Goal: Task Accomplishment & Management: Manage account settings

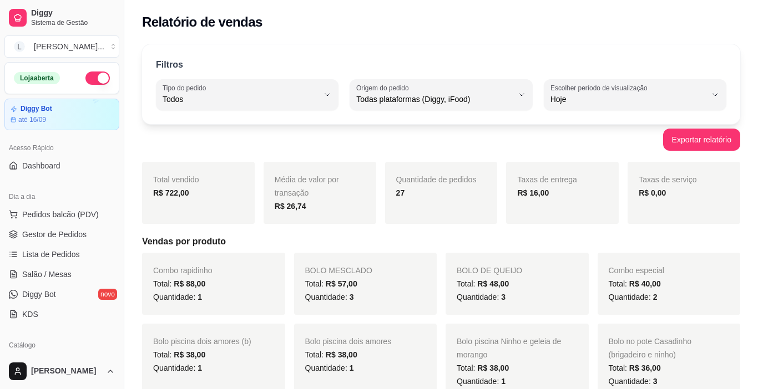
select select "ALL"
select select "0"
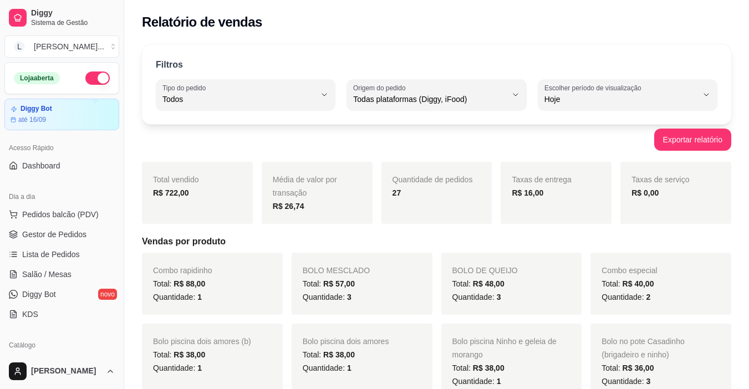
scroll to position [193, 0]
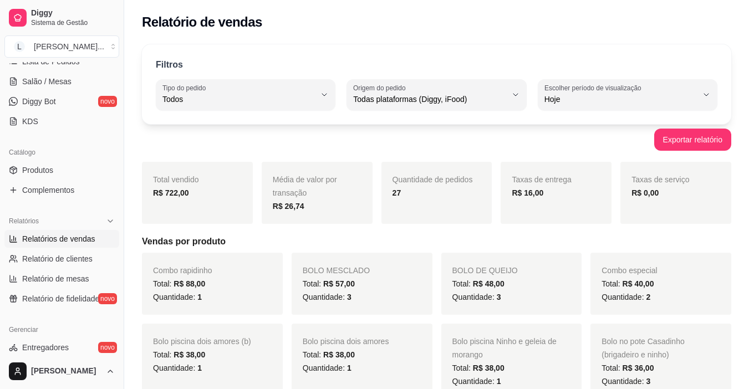
click at [191, 201] on div "Total vendido R$ 722,00" at bounding box center [197, 193] width 111 height 62
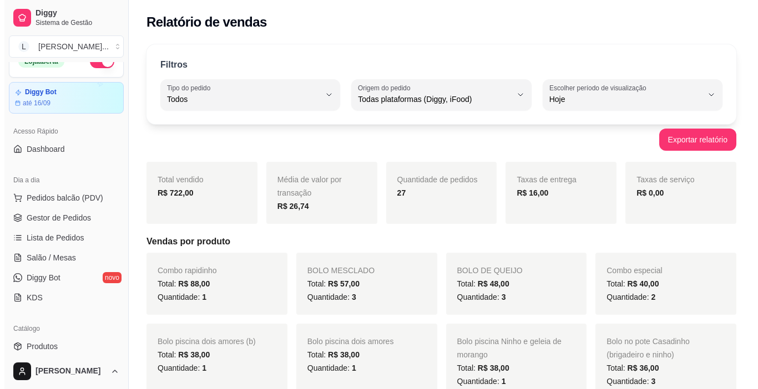
scroll to position [0, 0]
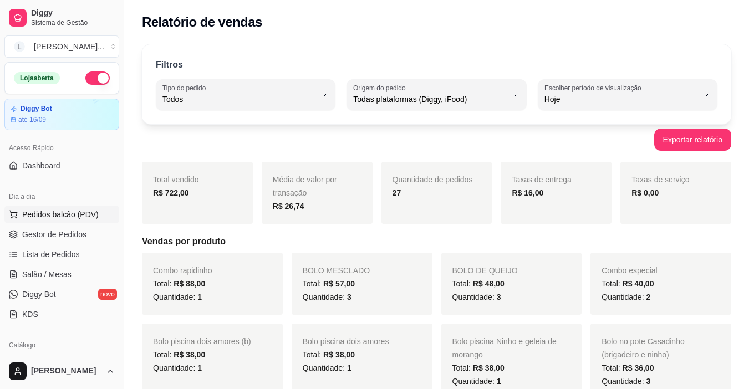
click at [79, 220] on button "Pedidos balcão (PDV)" at bounding box center [61, 215] width 115 height 18
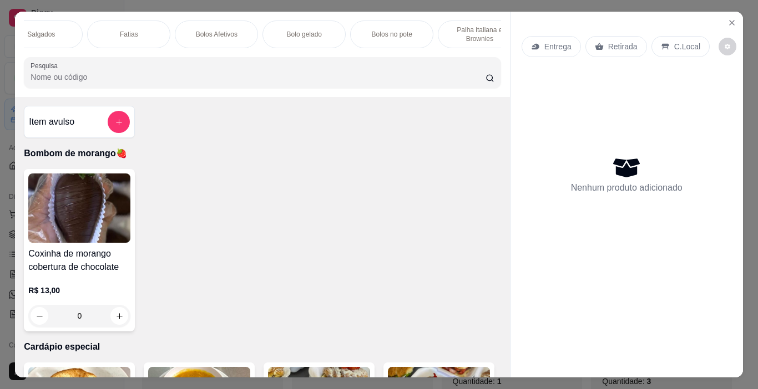
scroll to position [0, 362]
click at [138, 24] on div "Fatias" at bounding box center [141, 35] width 83 height 28
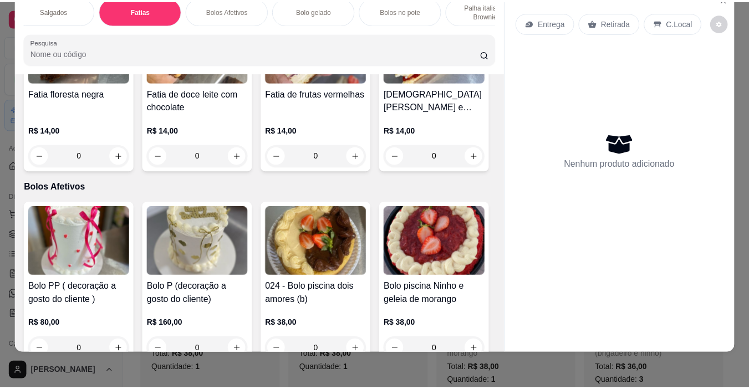
scroll to position [2088, 0]
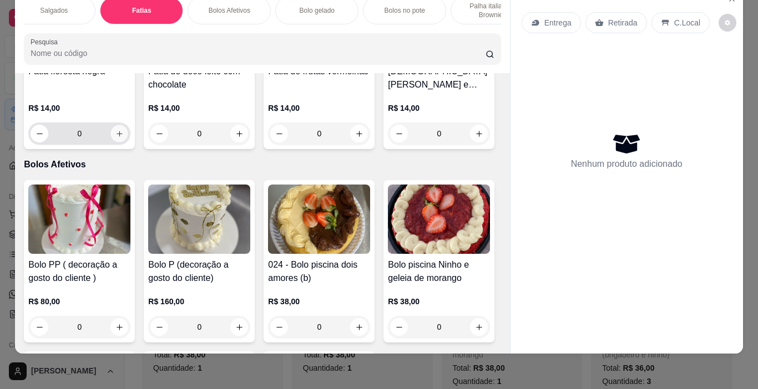
click at [124, 138] on icon "increase-product-quantity" at bounding box center [119, 134] width 8 height 8
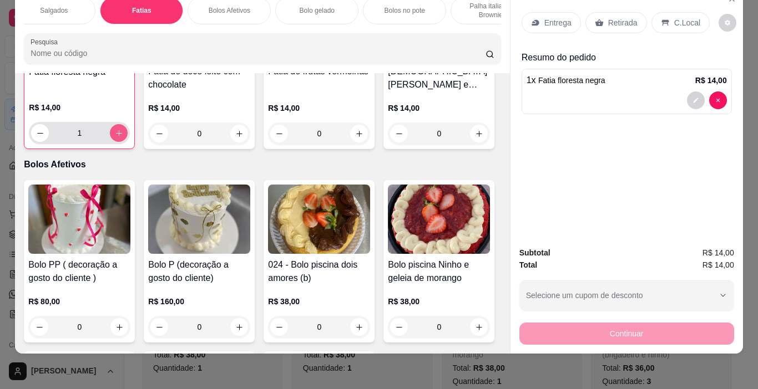
type input "1"
click at [617, 17] on p "Retirada" at bounding box center [622, 22] width 29 height 11
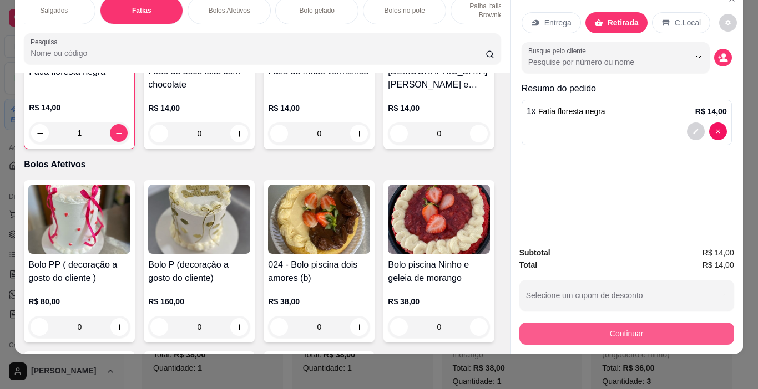
click at [631, 326] on button "Continuar" at bounding box center [626, 334] width 215 height 22
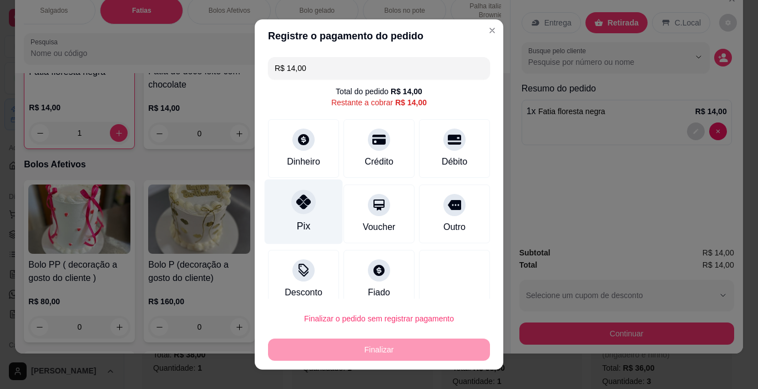
click at [296, 206] on icon at bounding box center [303, 202] width 14 height 14
type input "R$ 0,00"
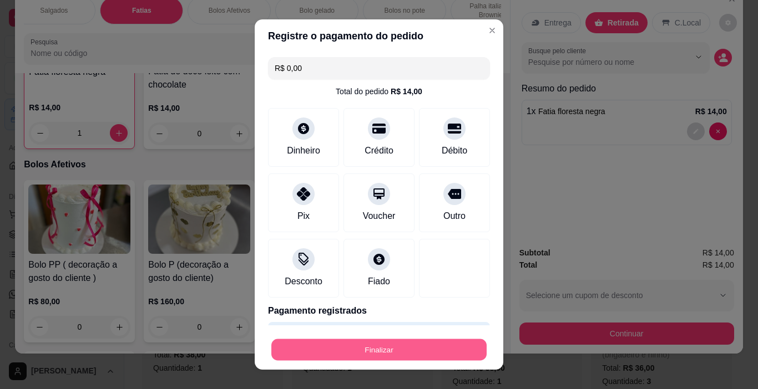
click at [406, 339] on button "Finalizar" at bounding box center [378, 350] width 215 height 22
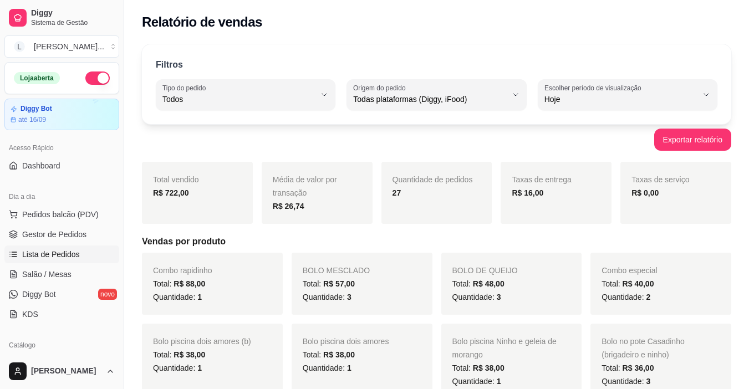
click at [52, 257] on span "Lista de Pedidos" at bounding box center [51, 254] width 58 height 11
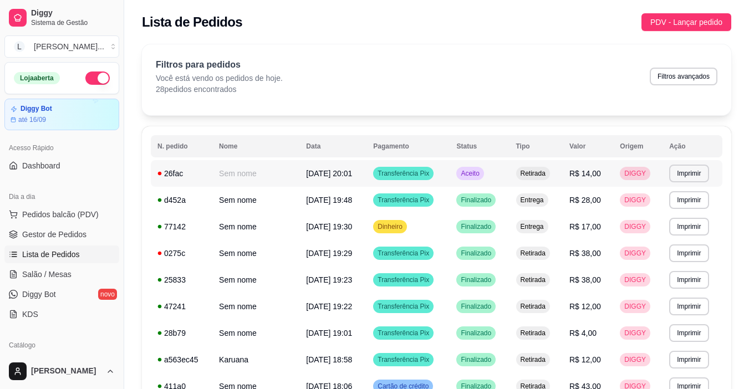
click at [429, 172] on span "Transferência Pix" at bounding box center [403, 173] width 56 height 9
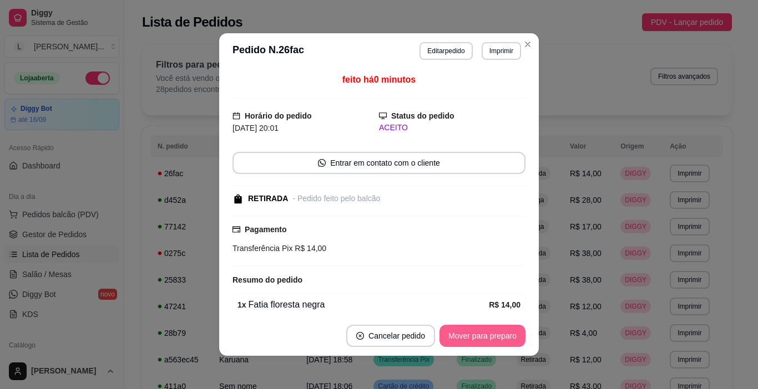
click at [471, 348] on footer "Cancelar pedido Mover para preparo" at bounding box center [378, 336] width 319 height 40
click at [479, 338] on button "Mover para preparo" at bounding box center [482, 336] width 86 height 22
click at [479, 338] on button "Mover para retirada disponível" at bounding box center [463, 337] width 119 height 22
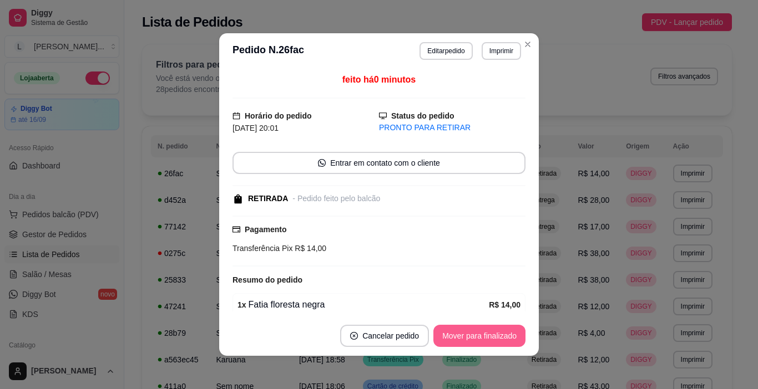
click at [479, 338] on button "Mover para finalizado" at bounding box center [479, 336] width 92 height 22
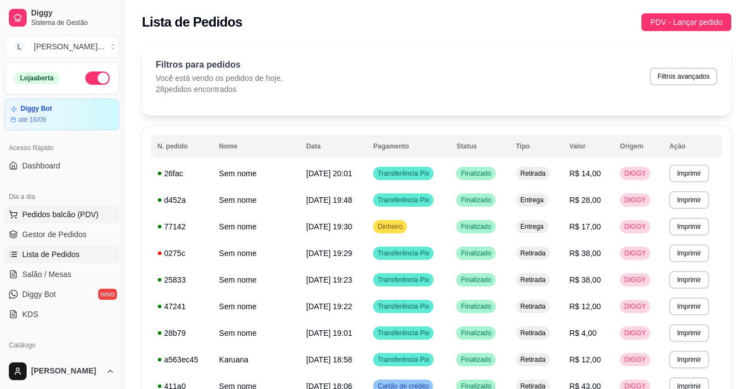
click at [62, 217] on span "Pedidos balcão (PDV)" at bounding box center [60, 214] width 77 height 11
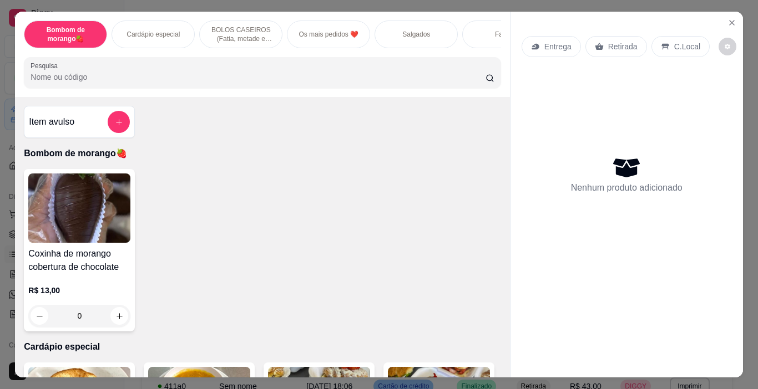
click at [412, 35] on div "Salgados" at bounding box center [415, 35] width 83 height 28
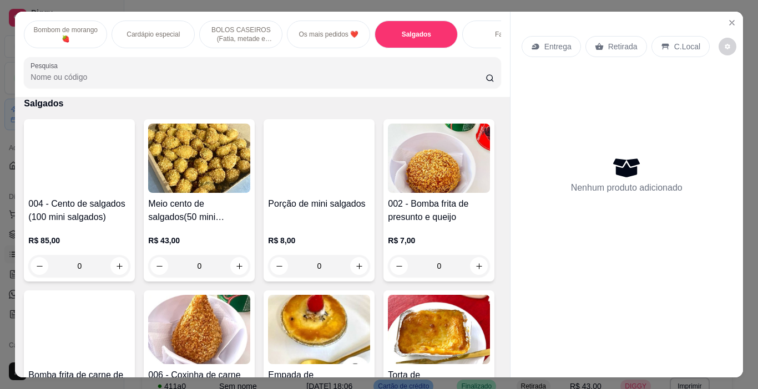
scroll to position [28, 0]
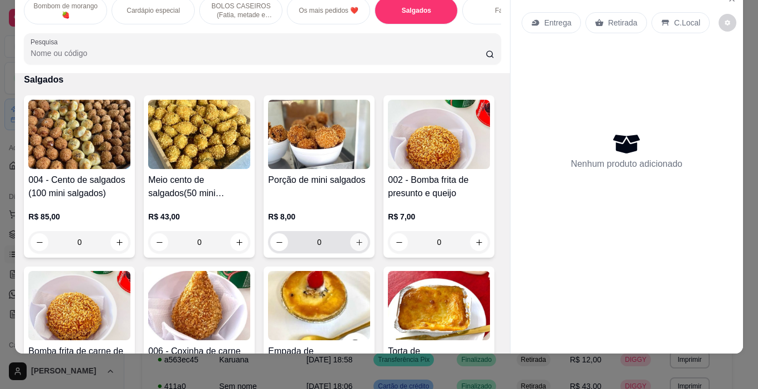
click at [355, 244] on icon "increase-product-quantity" at bounding box center [359, 242] width 8 height 8
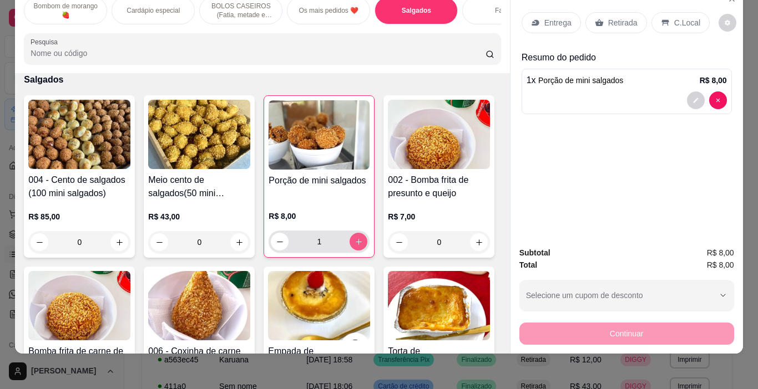
type input "1"
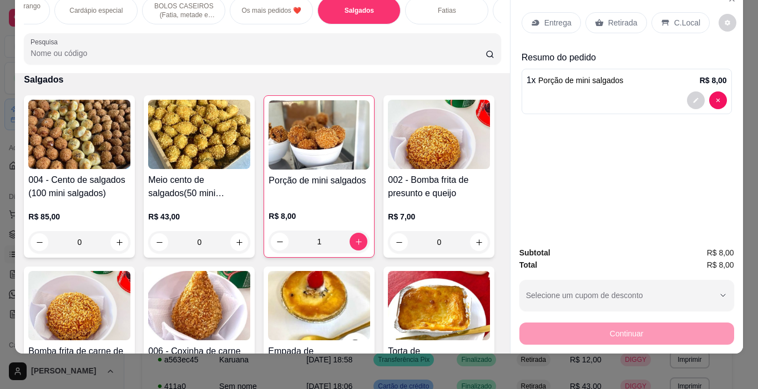
scroll to position [0, 89]
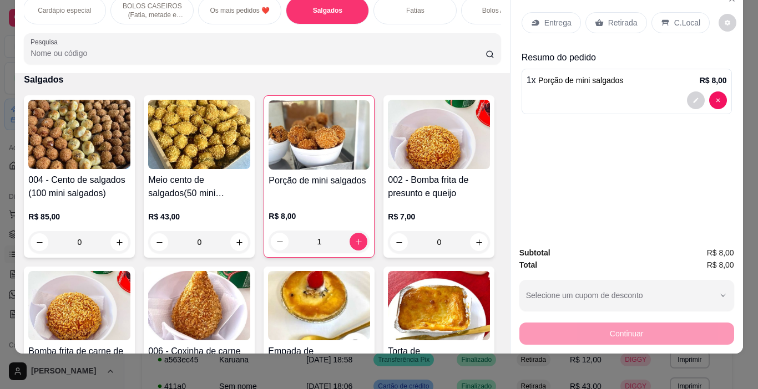
click at [434, 7] on div "Fatias" at bounding box center [414, 11] width 83 height 28
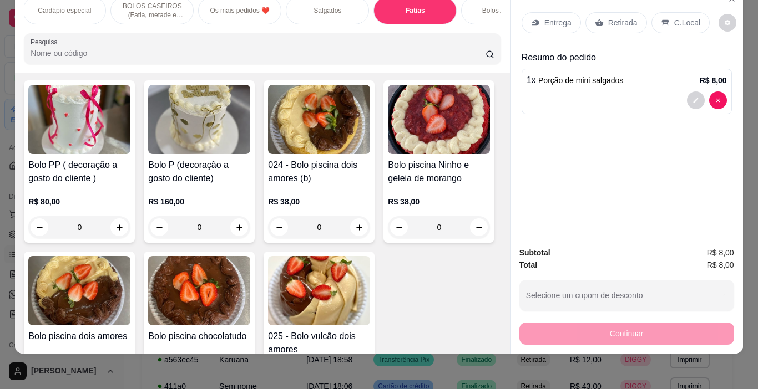
scroll to position [2299, 0]
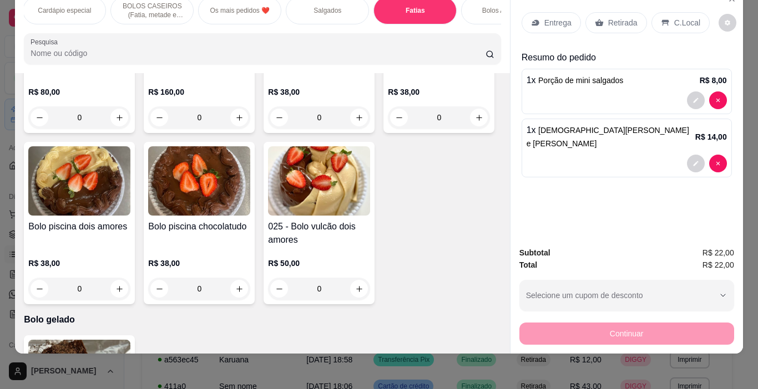
type input "1"
click at [494, 18] on div "Bolos Afetivos" at bounding box center [502, 11] width 83 height 28
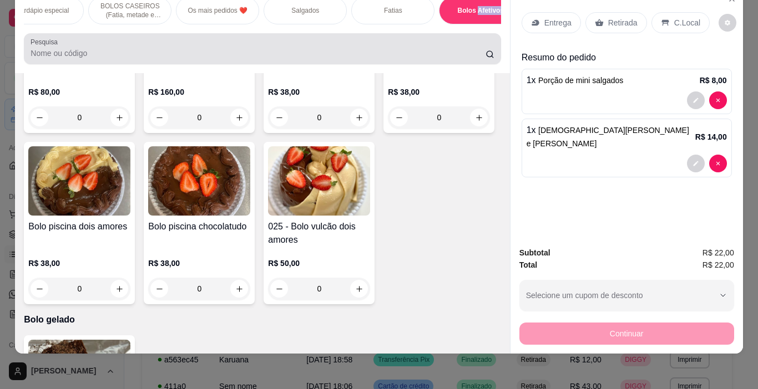
scroll to position [2477, 0]
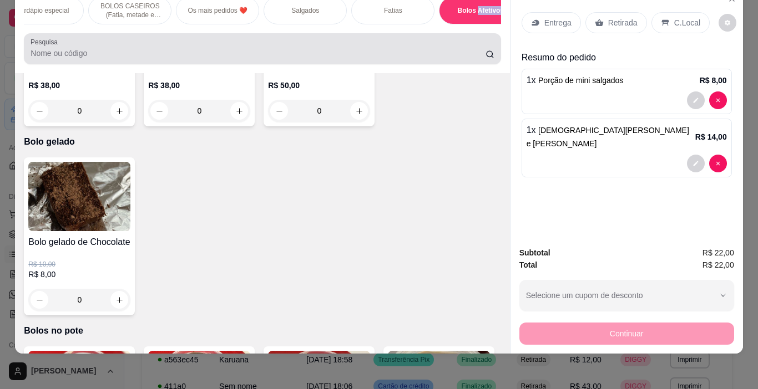
click at [492, 46] on div "Pesquisa" at bounding box center [262, 48] width 476 height 31
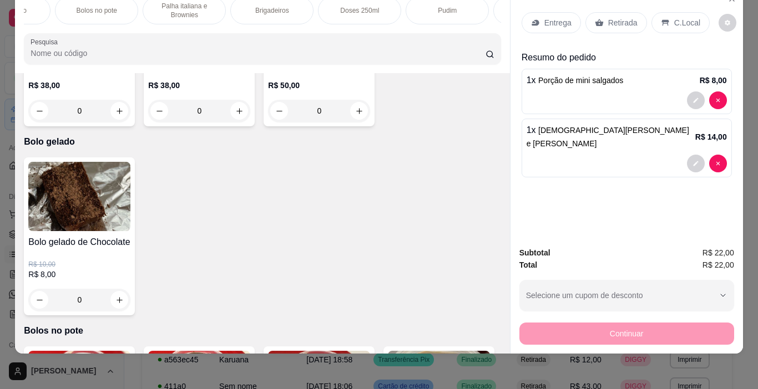
scroll to position [0, 710]
click at [316, 7] on div "Doses 250ml" at bounding box center [319, 11] width 83 height 28
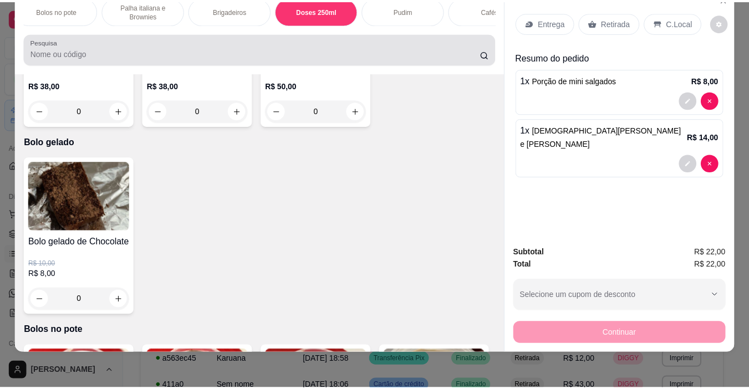
scroll to position [3941, 0]
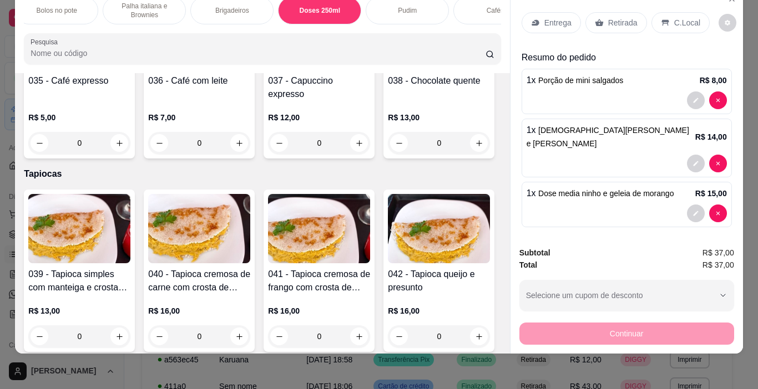
type input "1"
click at [623, 18] on p "Retirada" at bounding box center [622, 22] width 29 height 11
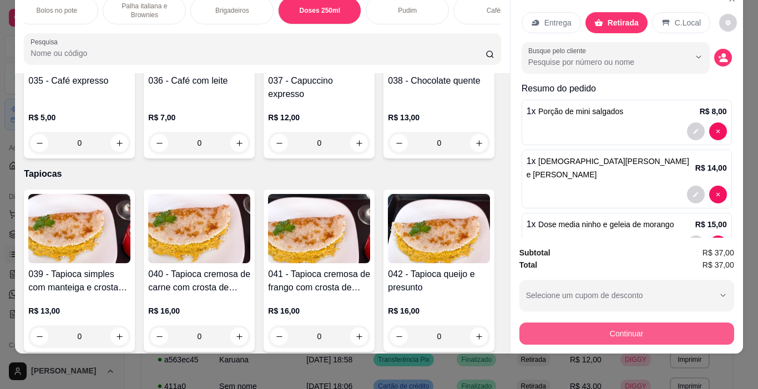
click at [633, 329] on button "Continuar" at bounding box center [626, 334] width 215 height 22
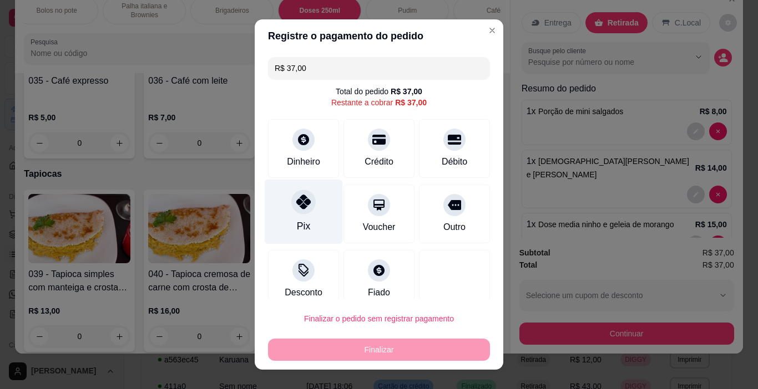
click at [298, 206] on icon at bounding box center [303, 202] width 14 height 14
type input "R$ 0,00"
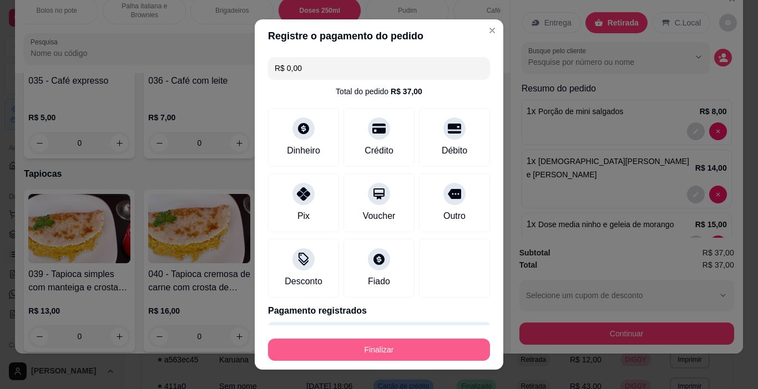
click at [389, 347] on button "Finalizar" at bounding box center [379, 350] width 222 height 22
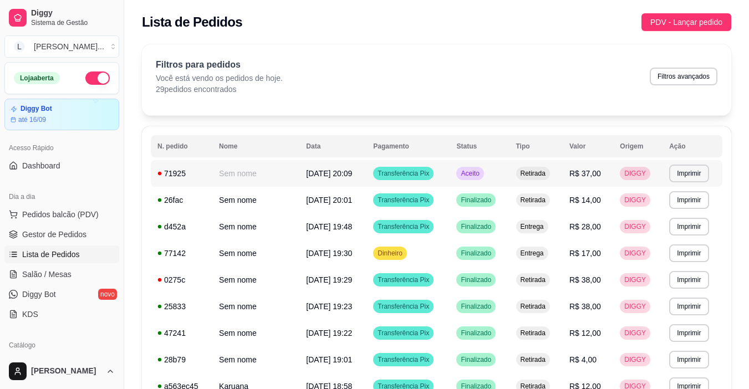
click at [464, 174] on div "Aceito" at bounding box center [469, 173] width 27 height 13
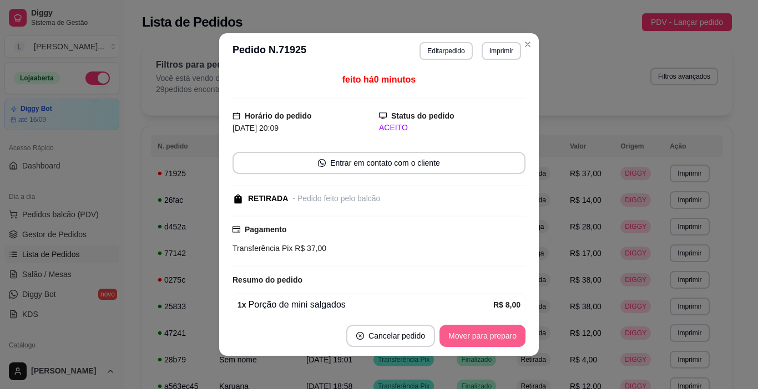
click at [470, 333] on button "Mover para preparo" at bounding box center [482, 336] width 86 height 22
click at [475, 342] on button "Mover para retirada disponível" at bounding box center [464, 336] width 123 height 22
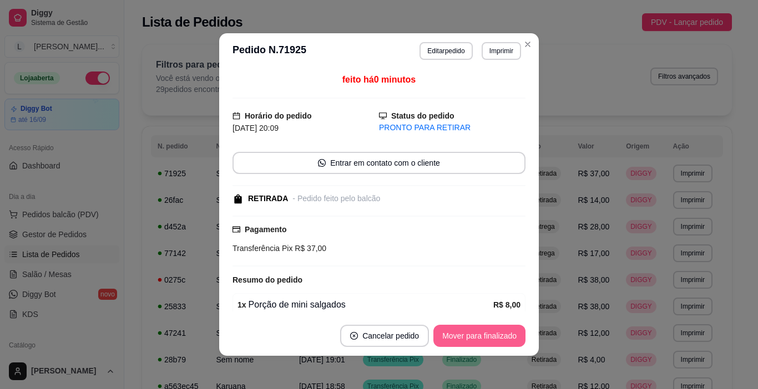
click at [475, 342] on button "Mover para finalizado" at bounding box center [479, 336] width 92 height 22
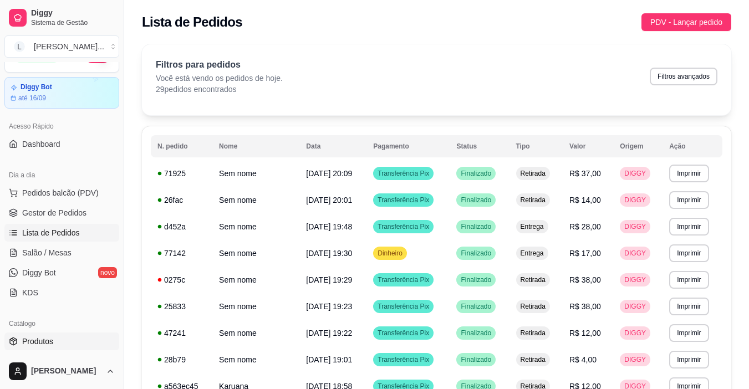
scroll to position [55, 0]
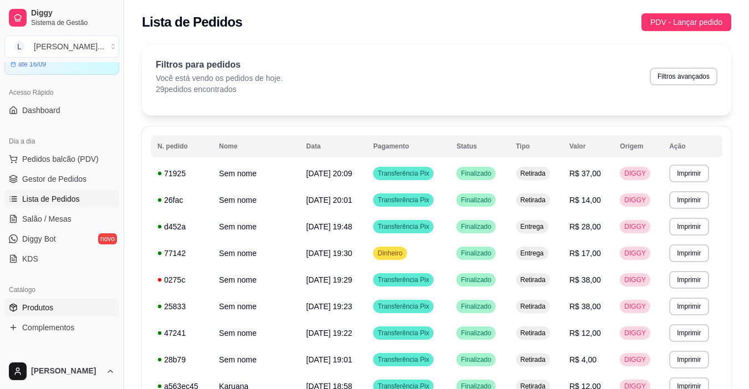
click at [74, 304] on link "Produtos" at bounding box center [61, 308] width 115 height 18
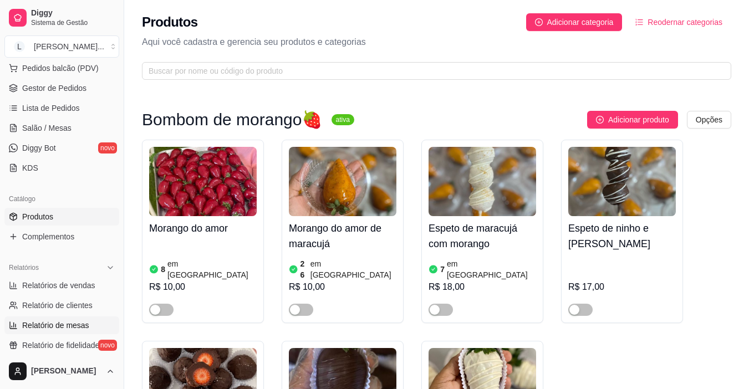
scroll to position [166, 0]
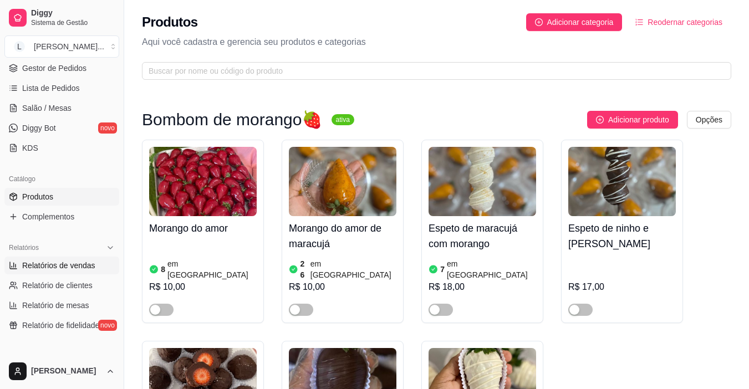
click at [84, 267] on span "Relatórios de vendas" at bounding box center [58, 265] width 73 height 11
select select "ALL"
select select "0"
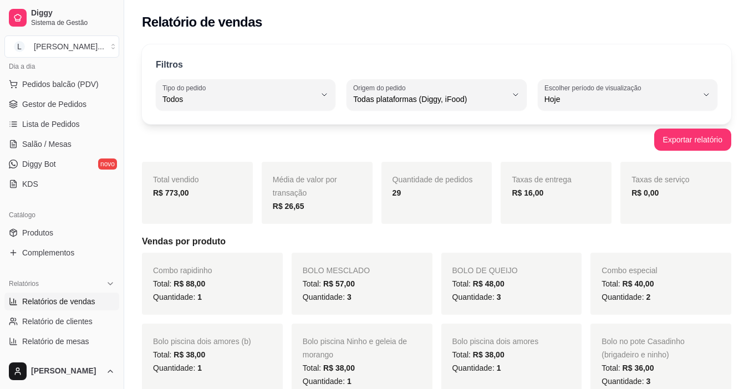
scroll to position [111, 0]
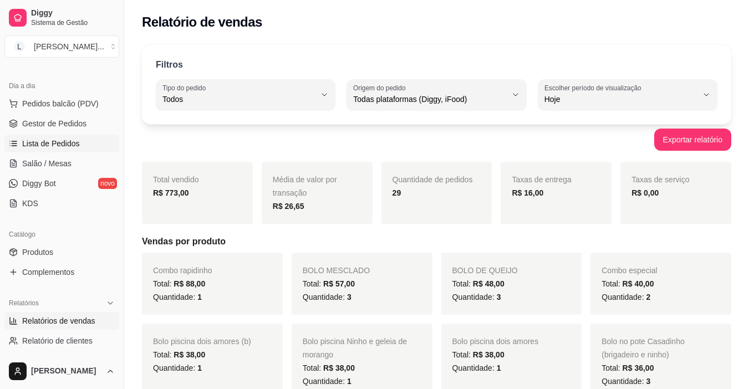
click at [55, 141] on span "Lista de Pedidos" at bounding box center [51, 143] width 58 height 11
